Goal: Task Accomplishment & Management: Manage account settings

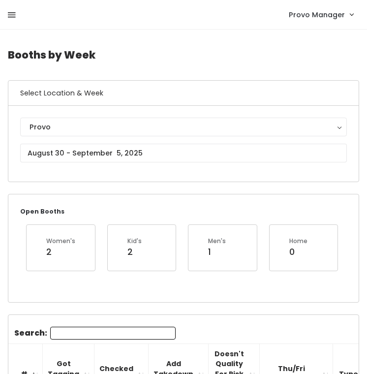
click at [11, 11] on icon at bounding box center [12, 15] width 8 height 9
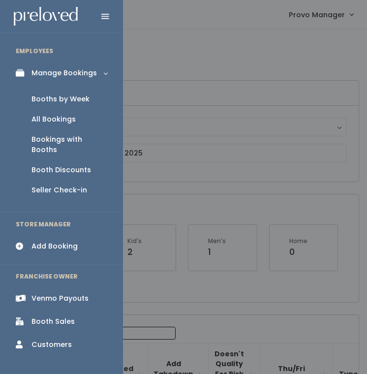
click at [62, 165] on div "Booth Discounts" at bounding box center [60, 170] width 59 height 10
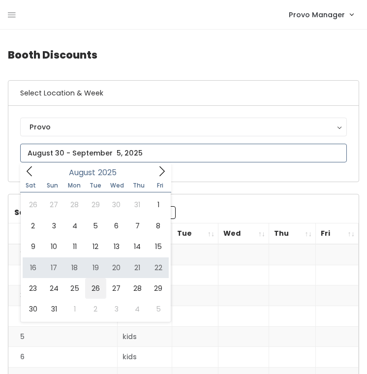
type input "[DATE] to [DATE]"
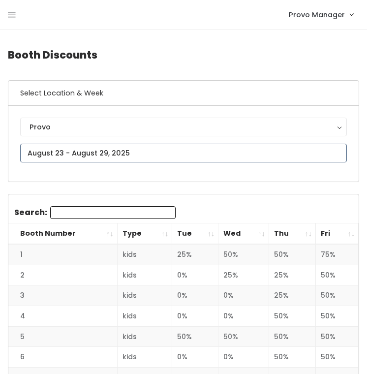
click at [113, 151] on input "text" at bounding box center [183, 153] width 326 height 19
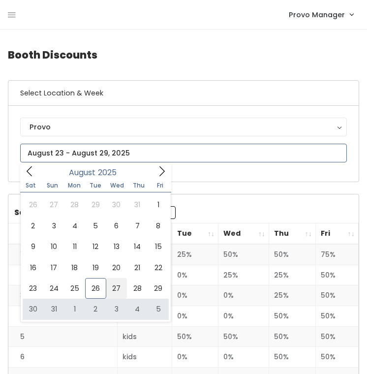
type input "[DATE] to [DATE]"
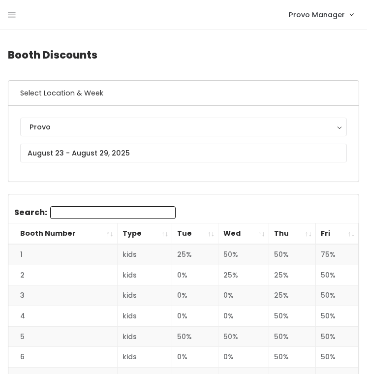
click at [206, 237] on th "Tue" at bounding box center [195, 233] width 46 height 21
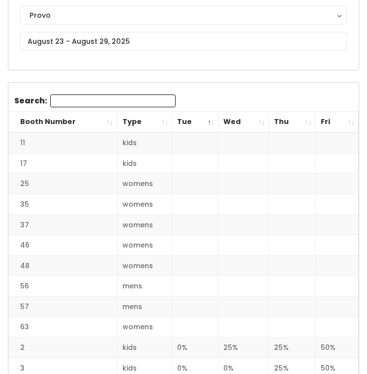
scroll to position [109, 0]
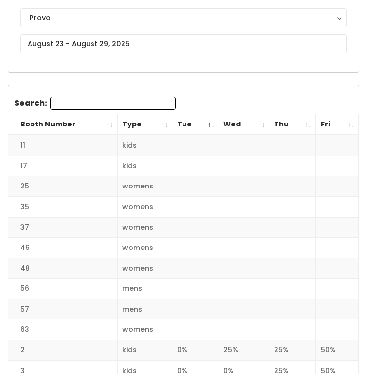
click at [261, 129] on th "Wed" at bounding box center [243, 124] width 51 height 21
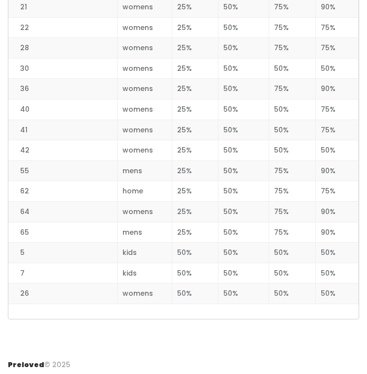
scroll to position [1273, 0]
